Goal: Information Seeking & Learning: Learn about a topic

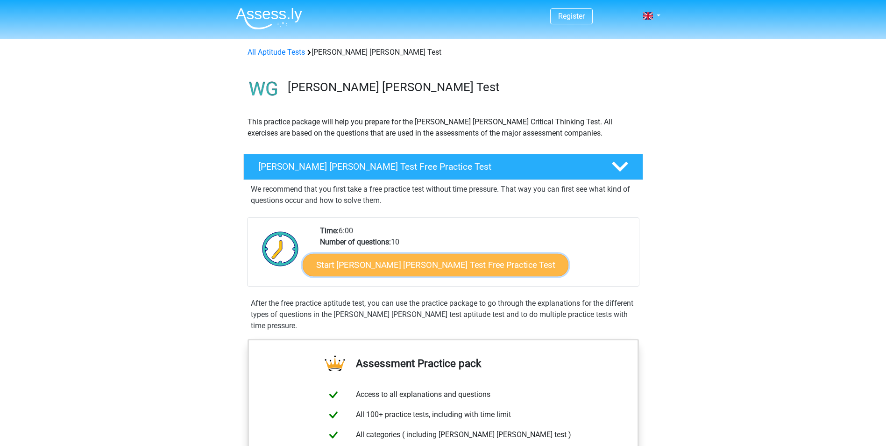
click at [385, 263] on link "Start Watson Glaser Test Free Practice Test" at bounding box center [436, 265] width 266 height 22
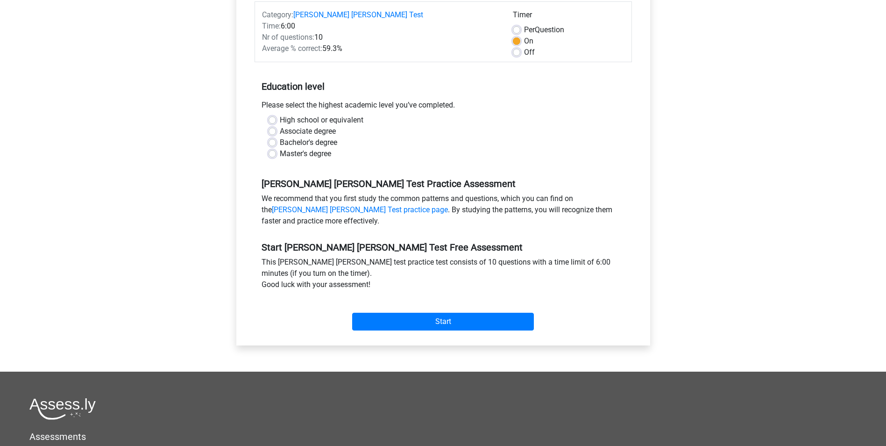
scroll to position [140, 0]
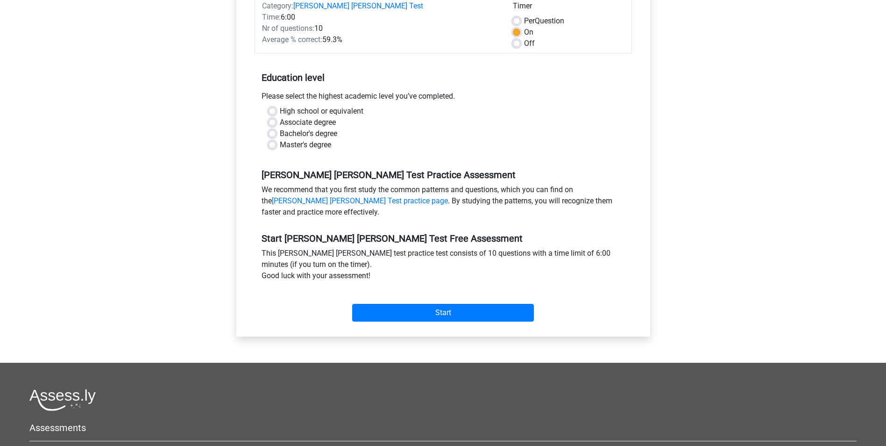
click at [280, 128] on label "Bachelor's degree" at bounding box center [308, 133] width 57 height 11
click at [273, 128] on input "Bachelor's degree" at bounding box center [272, 132] width 7 height 9
radio input "true"
click at [450, 304] on input "Start" at bounding box center [443, 313] width 182 height 18
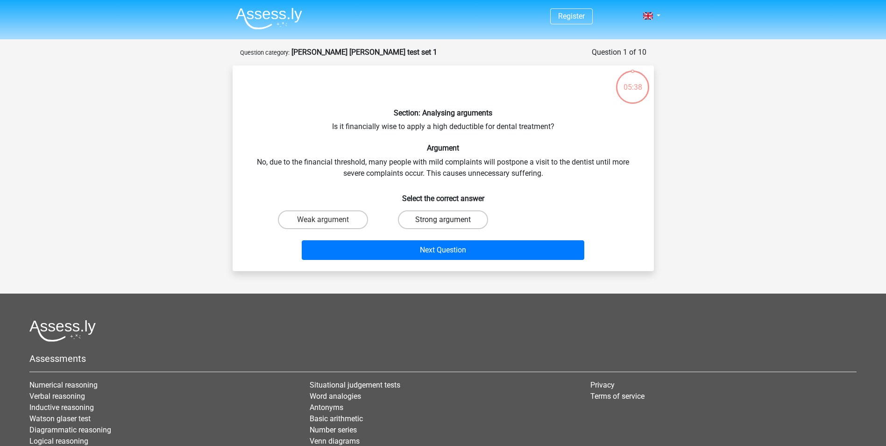
click at [457, 220] on label "Strong argument" at bounding box center [443, 219] width 90 height 19
click at [449, 220] on input "Strong argument" at bounding box center [446, 223] width 6 height 6
radio input "true"
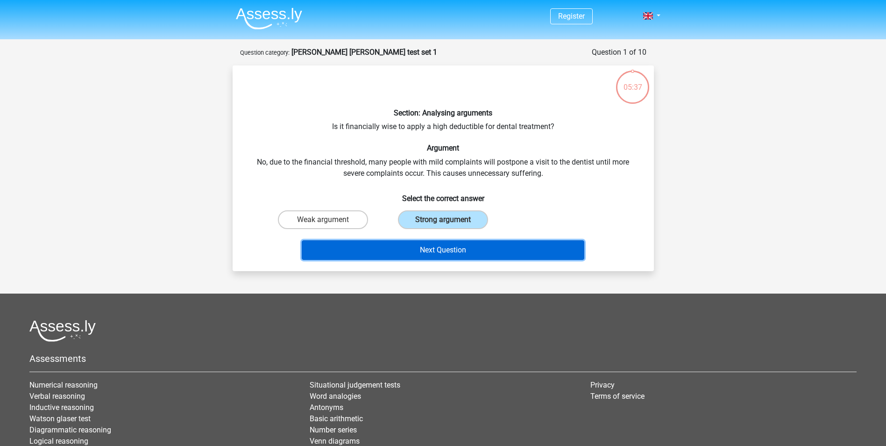
click at [454, 254] on button "Next Question" at bounding box center [443, 250] width 283 height 20
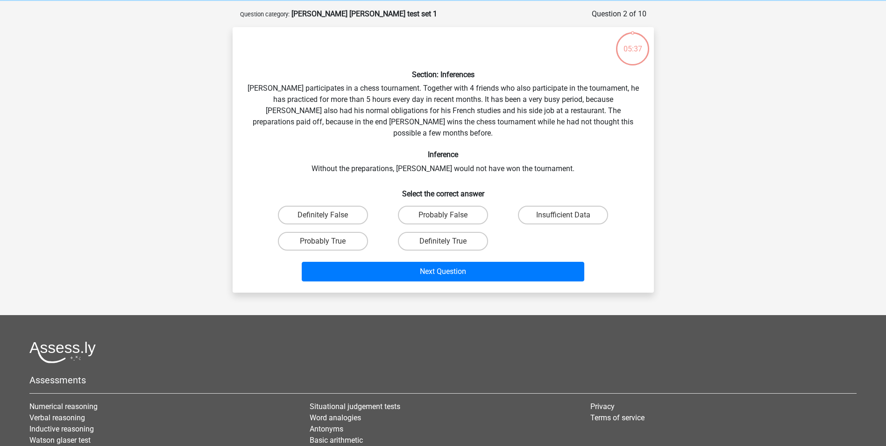
scroll to position [47, 0]
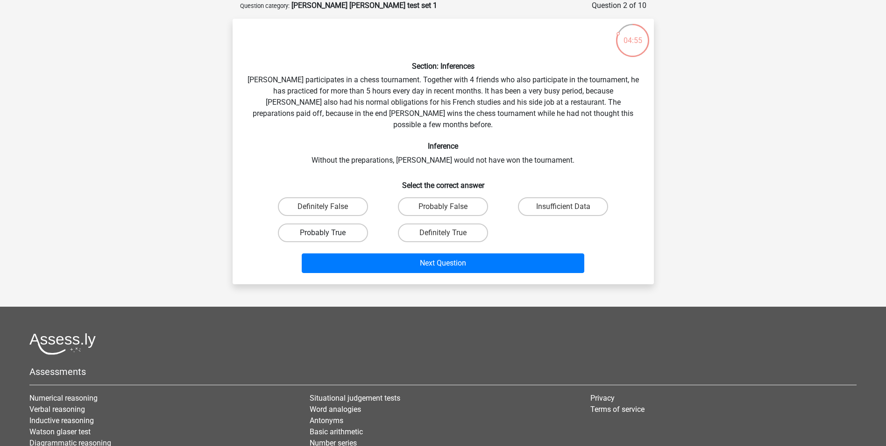
click at [339, 223] on label "Probably True" at bounding box center [323, 232] width 90 height 19
click at [329, 233] on input "Probably True" at bounding box center [326, 236] width 6 height 6
radio input "true"
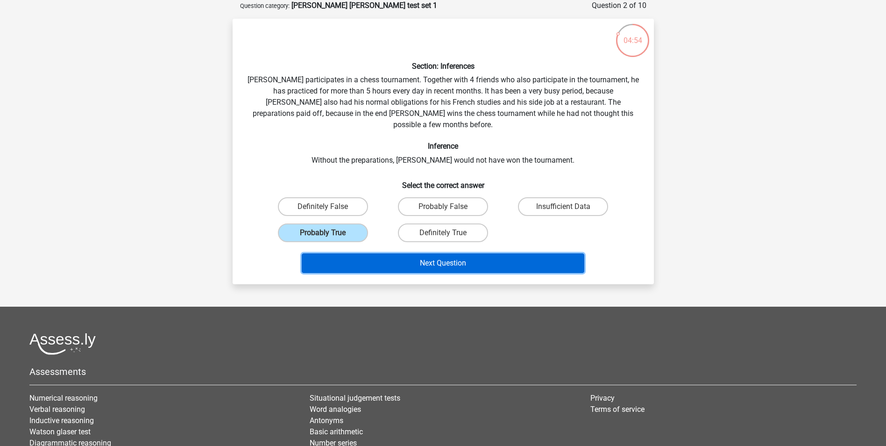
click at [438, 253] on button "Next Question" at bounding box center [443, 263] width 283 height 20
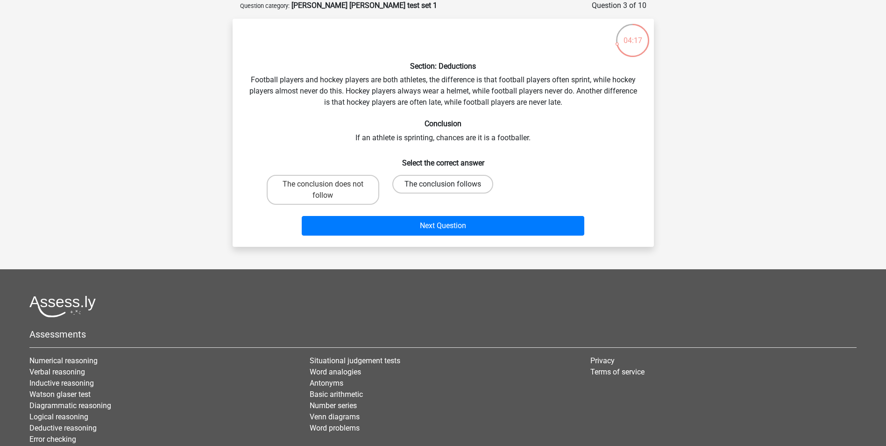
click at [473, 182] on label "The conclusion follows" at bounding box center [442, 184] width 101 height 19
click at [449, 184] on input "The conclusion follows" at bounding box center [446, 187] width 6 height 6
radio input "true"
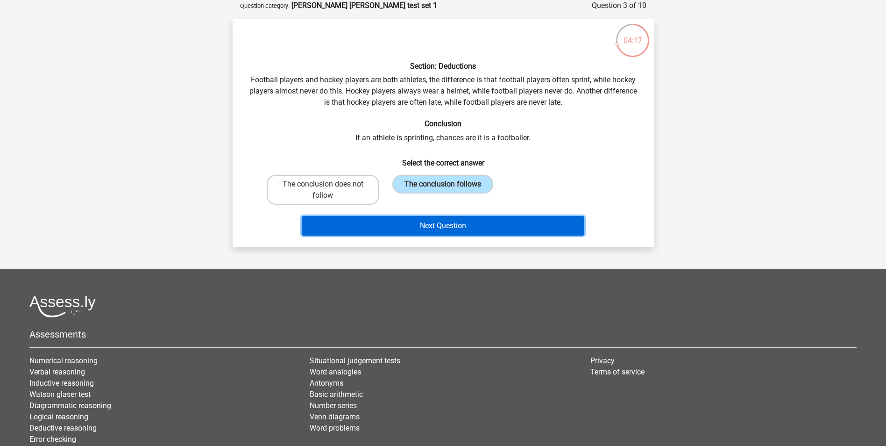
click at [453, 222] on button "Next Question" at bounding box center [443, 226] width 283 height 20
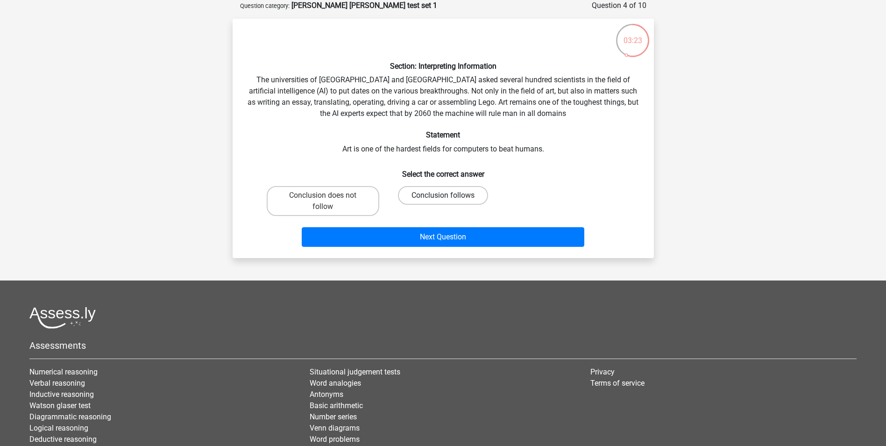
click at [442, 189] on label "Conclusion follows" at bounding box center [443, 195] width 90 height 19
click at [443, 195] on input "Conclusion follows" at bounding box center [446, 198] width 6 height 6
radio input "true"
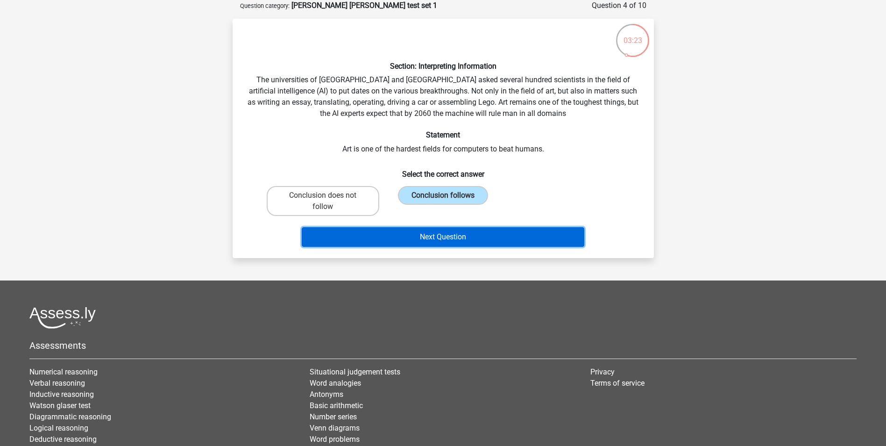
click at [451, 234] on button "Next Question" at bounding box center [443, 237] width 283 height 20
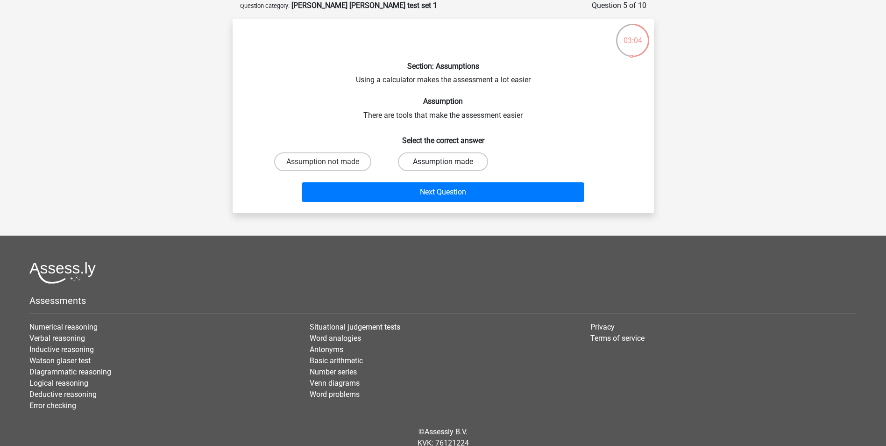
click at [446, 160] on label "Assumption made" at bounding box center [443, 161] width 90 height 19
click at [446, 162] on input "Assumption made" at bounding box center [446, 165] width 6 height 6
radio input "true"
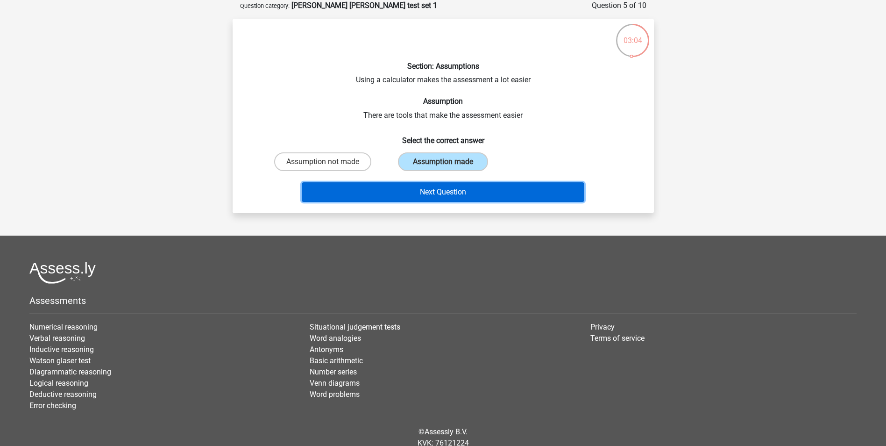
click at [452, 186] on button "Next Question" at bounding box center [443, 192] width 283 height 20
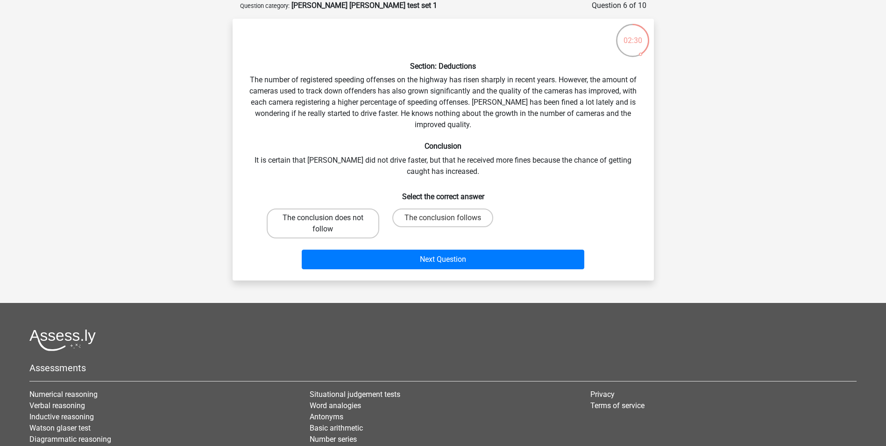
click at [329, 225] on label "The conclusion does not follow" at bounding box center [323, 223] width 113 height 30
click at [329, 224] on input "The conclusion does not follow" at bounding box center [326, 221] width 6 height 6
radio input "true"
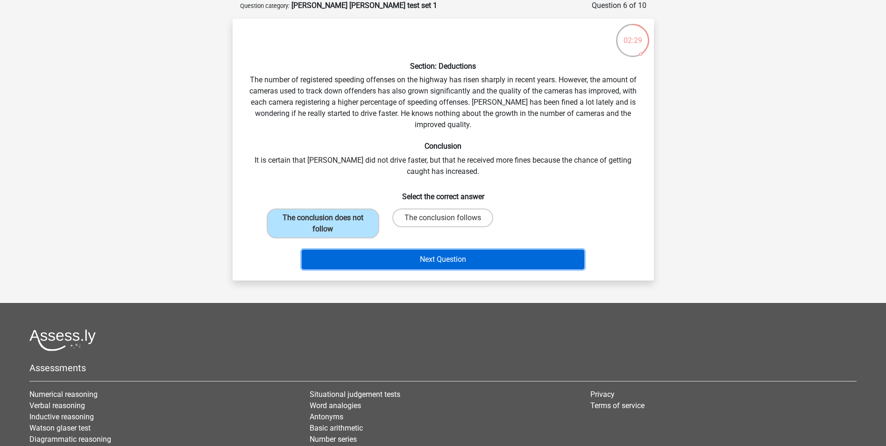
click at [452, 259] on button "Next Question" at bounding box center [443, 259] width 283 height 20
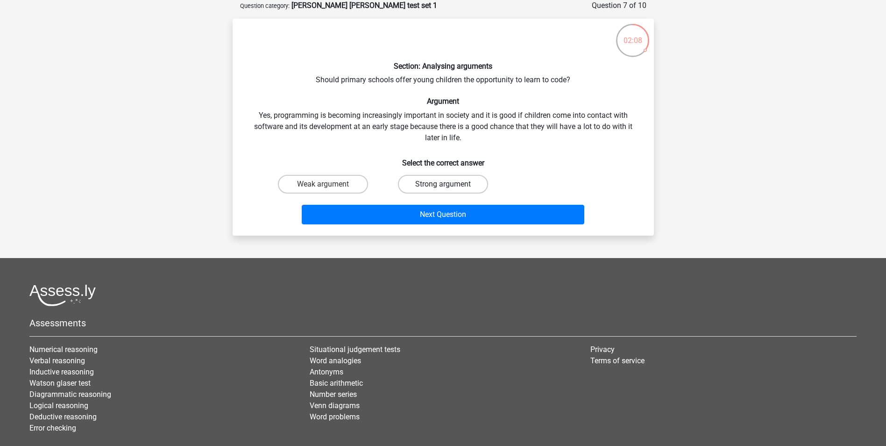
click at [448, 183] on label "Strong argument" at bounding box center [443, 184] width 90 height 19
click at [448, 184] on input "Strong argument" at bounding box center [446, 187] width 6 height 6
radio input "true"
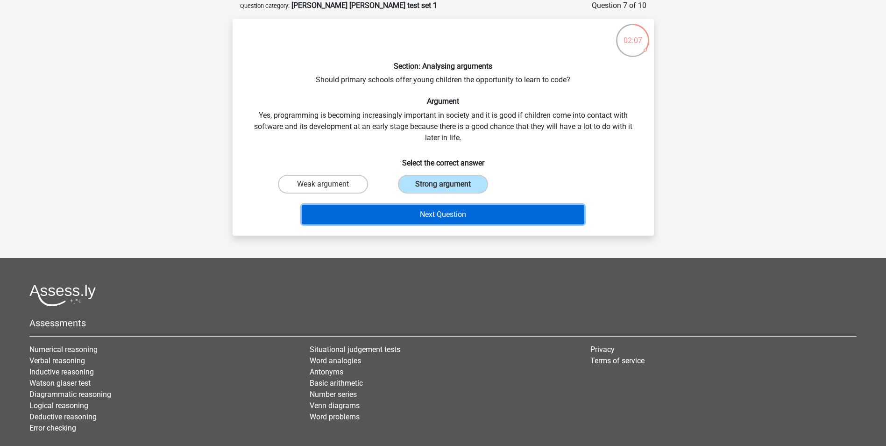
click at [447, 209] on button "Next Question" at bounding box center [443, 215] width 283 height 20
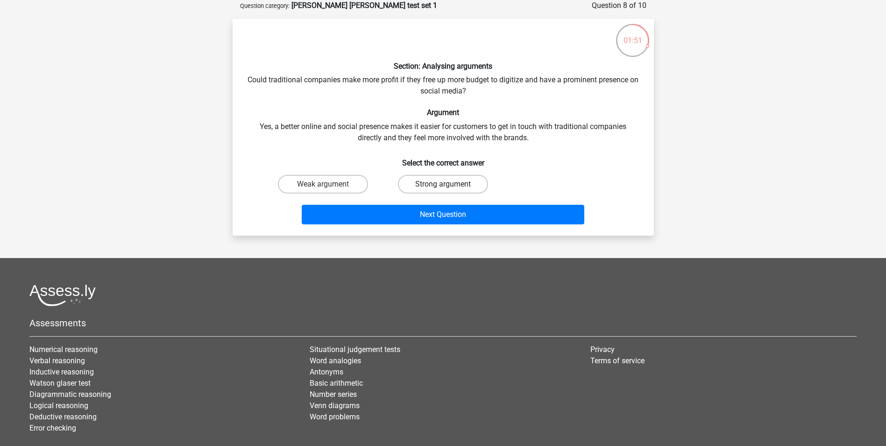
click at [430, 180] on label "Strong argument" at bounding box center [443, 184] width 90 height 19
click at [443, 184] on input "Strong argument" at bounding box center [446, 187] width 6 height 6
radio input "true"
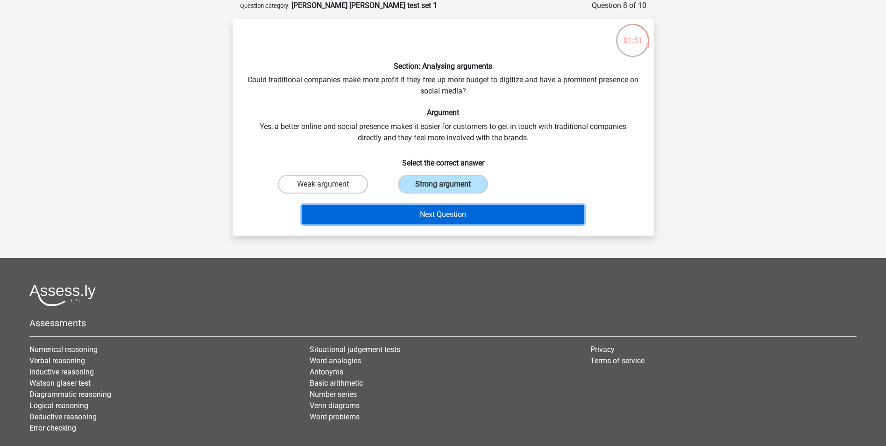
click at [462, 213] on button "Next Question" at bounding box center [443, 215] width 283 height 20
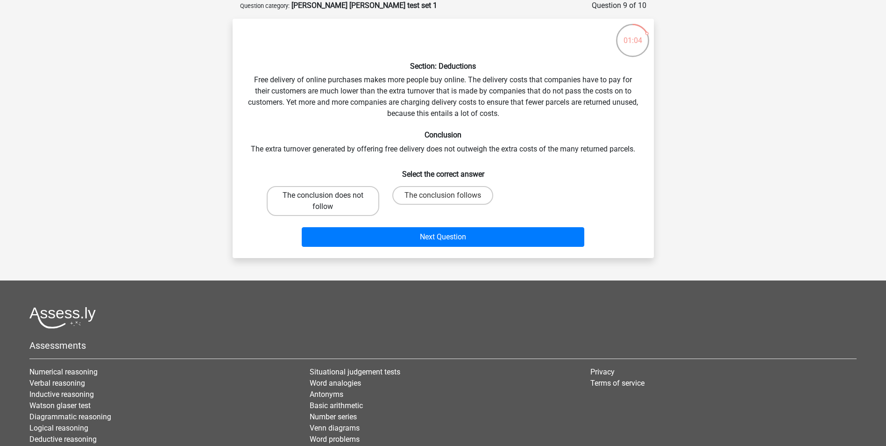
click at [327, 194] on label "The conclusion does not follow" at bounding box center [323, 201] width 113 height 30
click at [327, 195] on input "The conclusion does not follow" at bounding box center [326, 198] width 6 height 6
radio input "true"
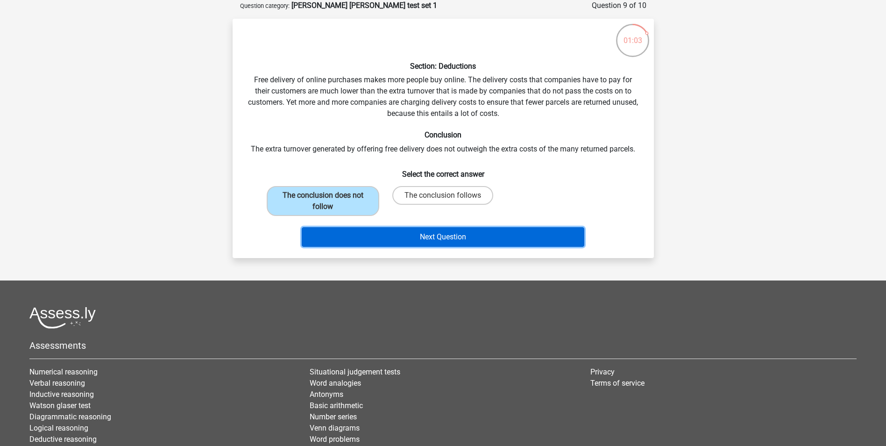
click at [435, 234] on button "Next Question" at bounding box center [443, 237] width 283 height 20
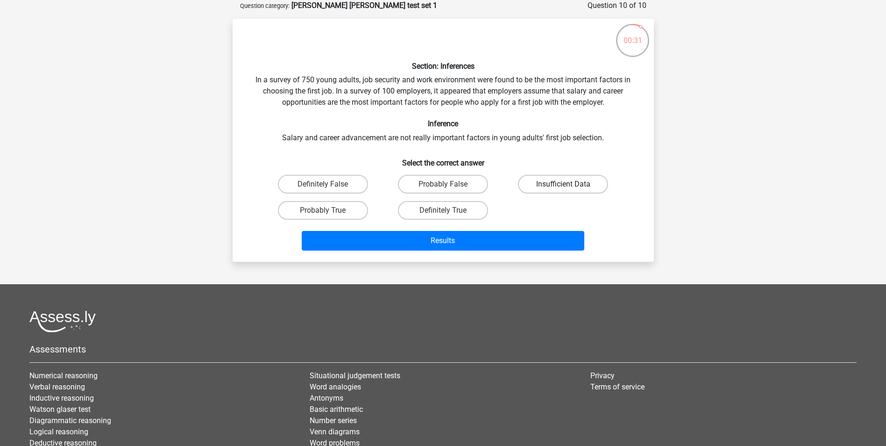
click at [559, 182] on label "Insufficient Data" at bounding box center [563, 184] width 90 height 19
click at [563, 184] on input "Insufficient Data" at bounding box center [566, 187] width 6 height 6
radio input "true"
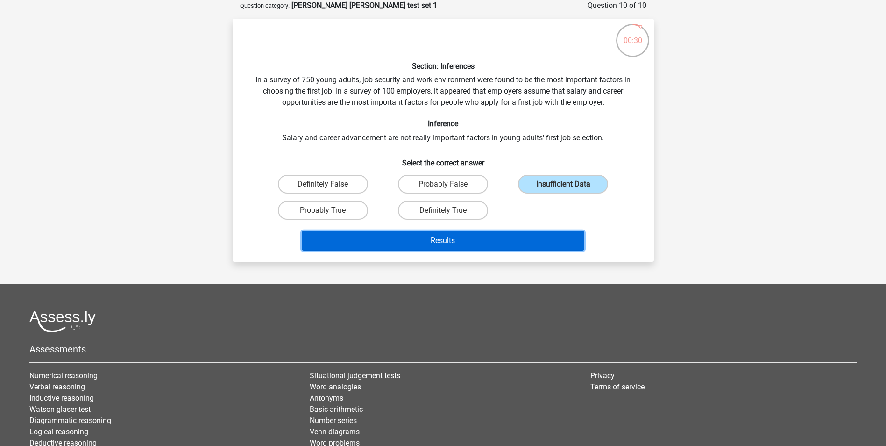
click at [447, 240] on button "Results" at bounding box center [443, 241] width 283 height 20
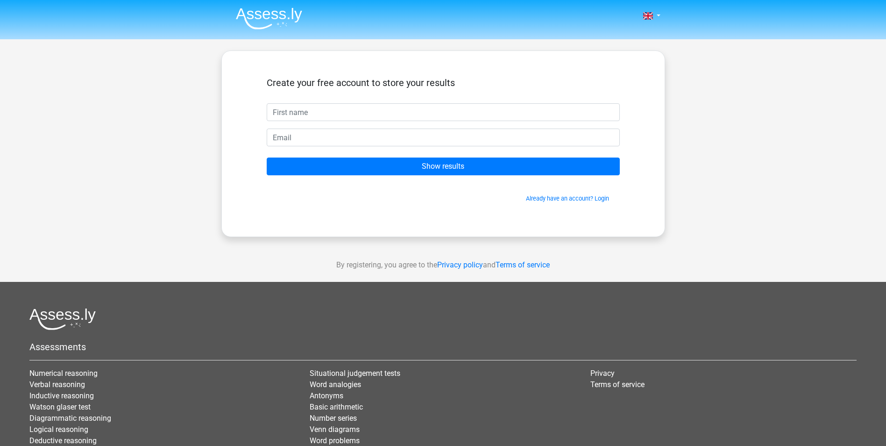
type input "o"
type input "[PERSON_NAME]"
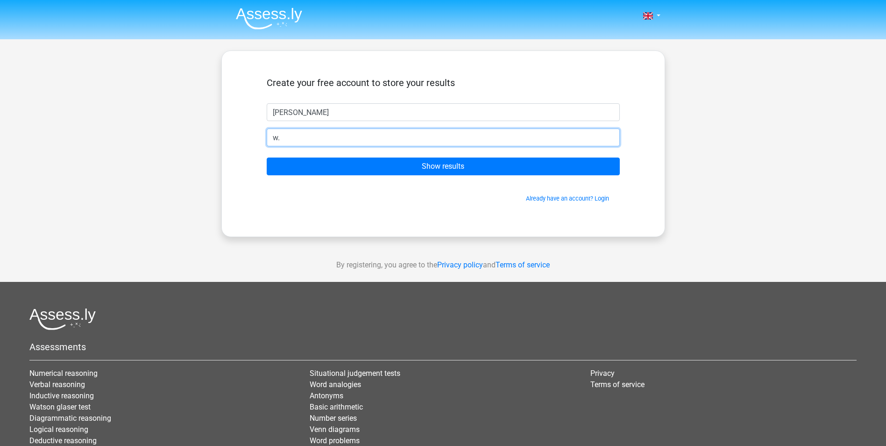
type input "w.doug.dozier@gmail.com"
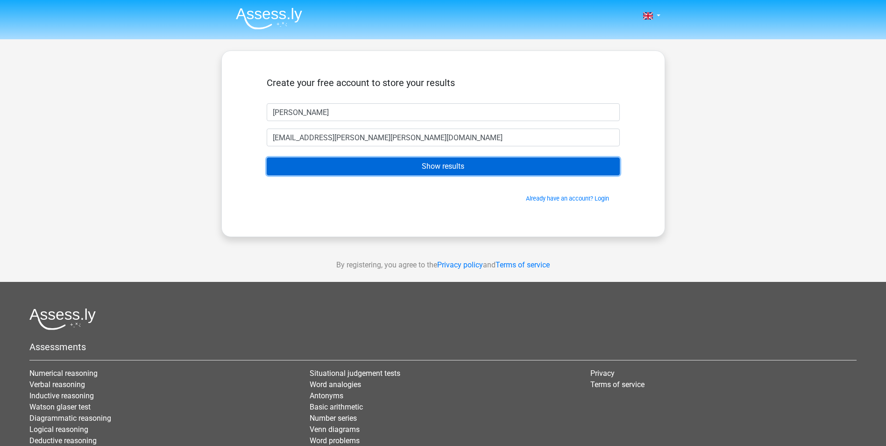
click at [421, 166] on input "Show results" at bounding box center [443, 166] width 353 height 18
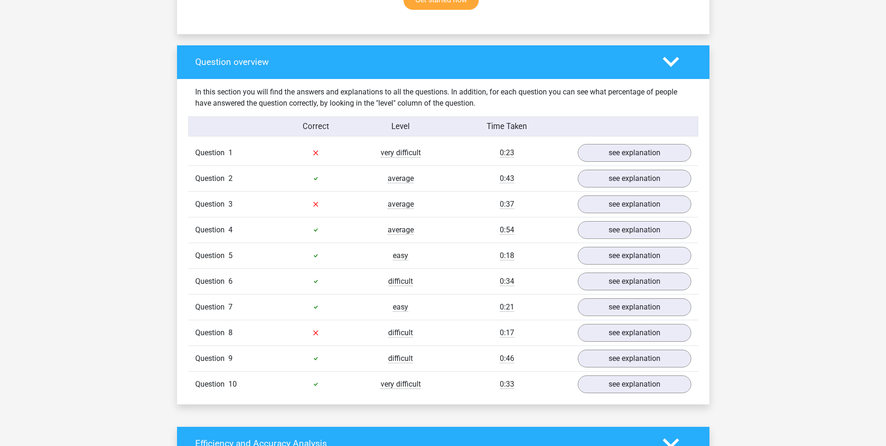
scroll to position [467, 0]
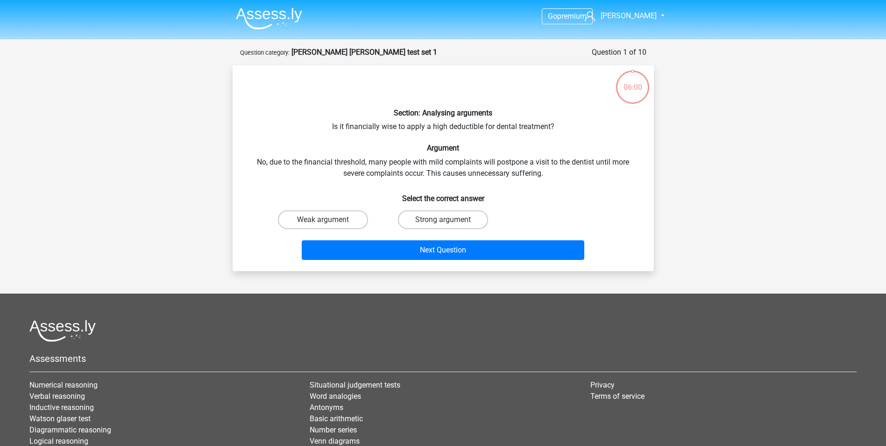
scroll to position [47, 0]
